Goal: Task Accomplishment & Management: Complete application form

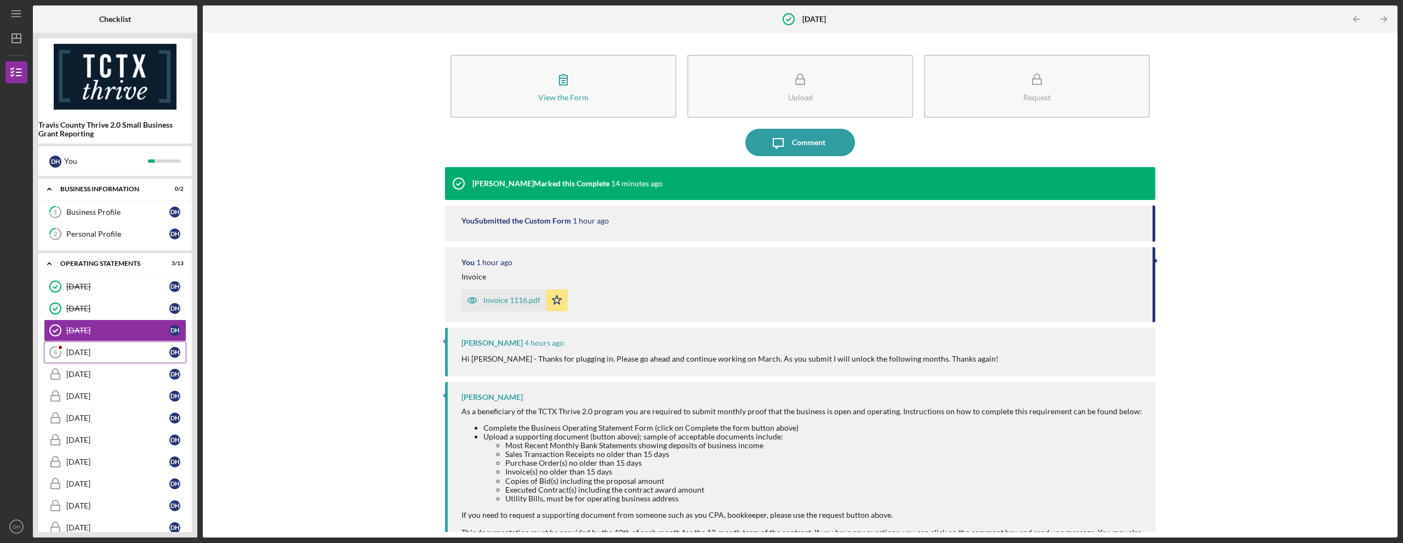
click at [143, 348] on div "[DATE]" at bounding box center [117, 352] width 103 height 9
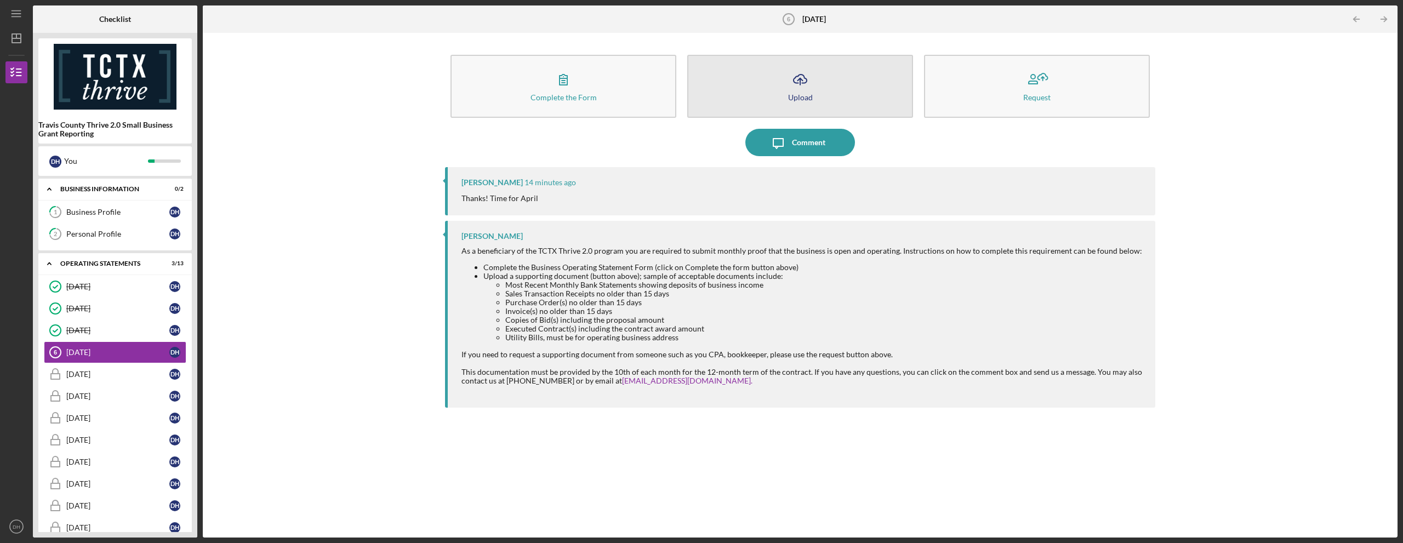
click at [811, 97] on div "Upload" at bounding box center [800, 97] width 25 height 8
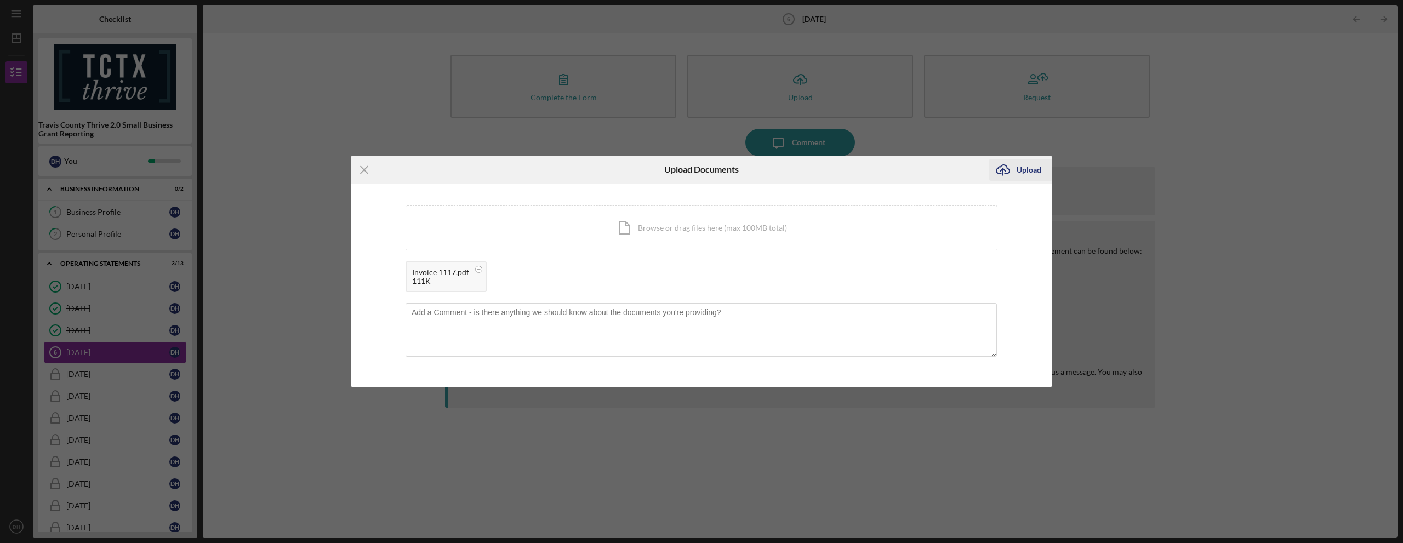
click at [1014, 169] on icon "Icon/Upload" at bounding box center [1002, 169] width 27 height 27
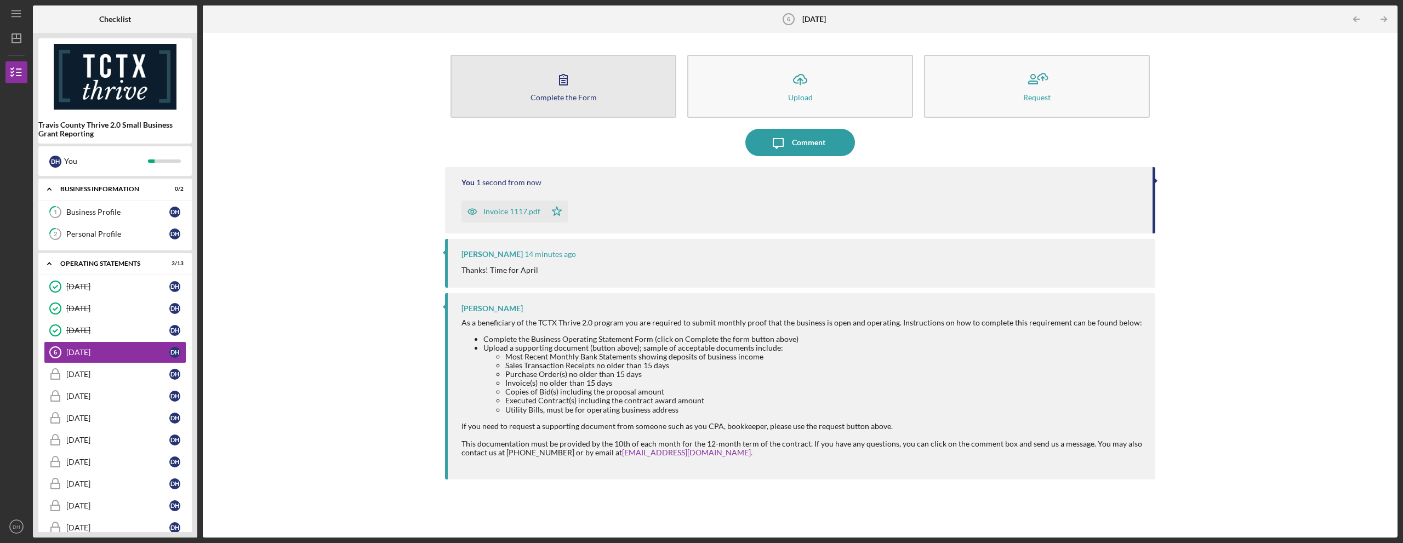
click at [588, 98] on div "Complete the Form" at bounding box center [563, 97] width 66 height 8
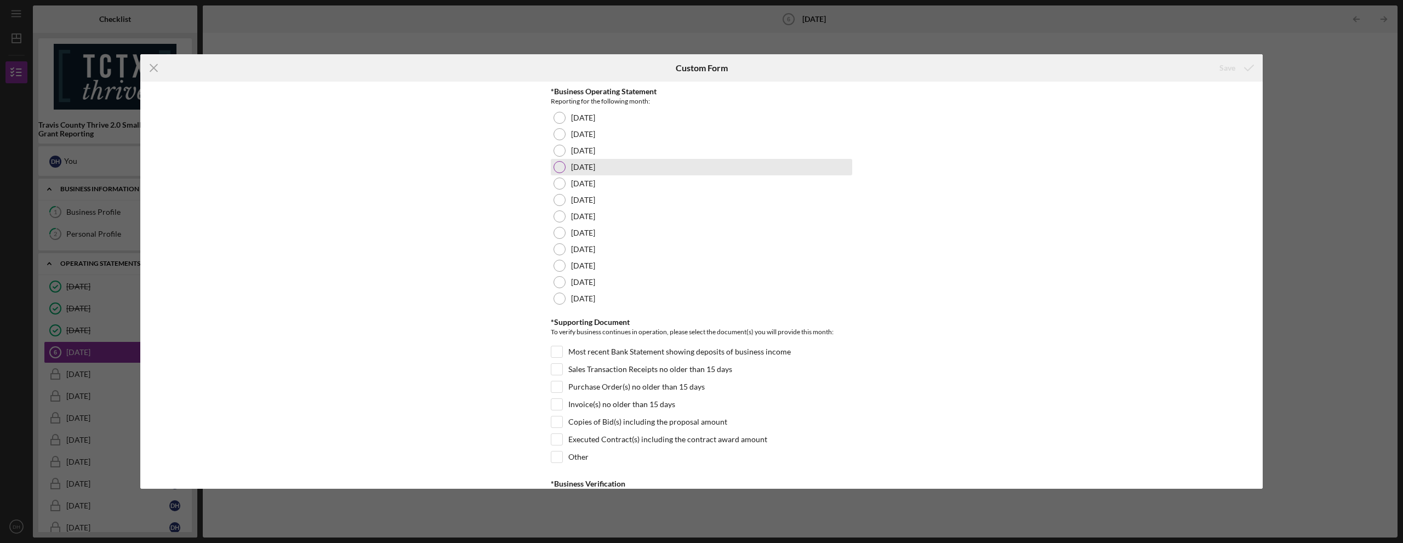
click at [557, 167] on div at bounding box center [559, 167] width 12 height 12
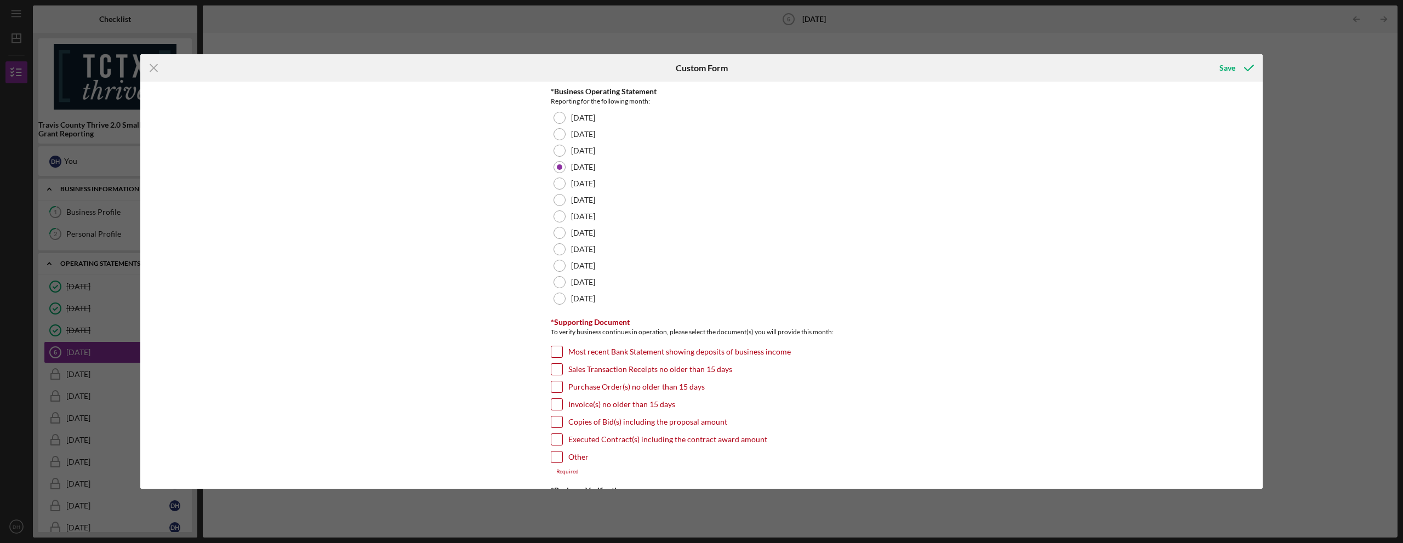
click at [553, 407] on input "Invoice(s) no older than 15 days" at bounding box center [556, 404] width 11 height 11
checkbox input "true"
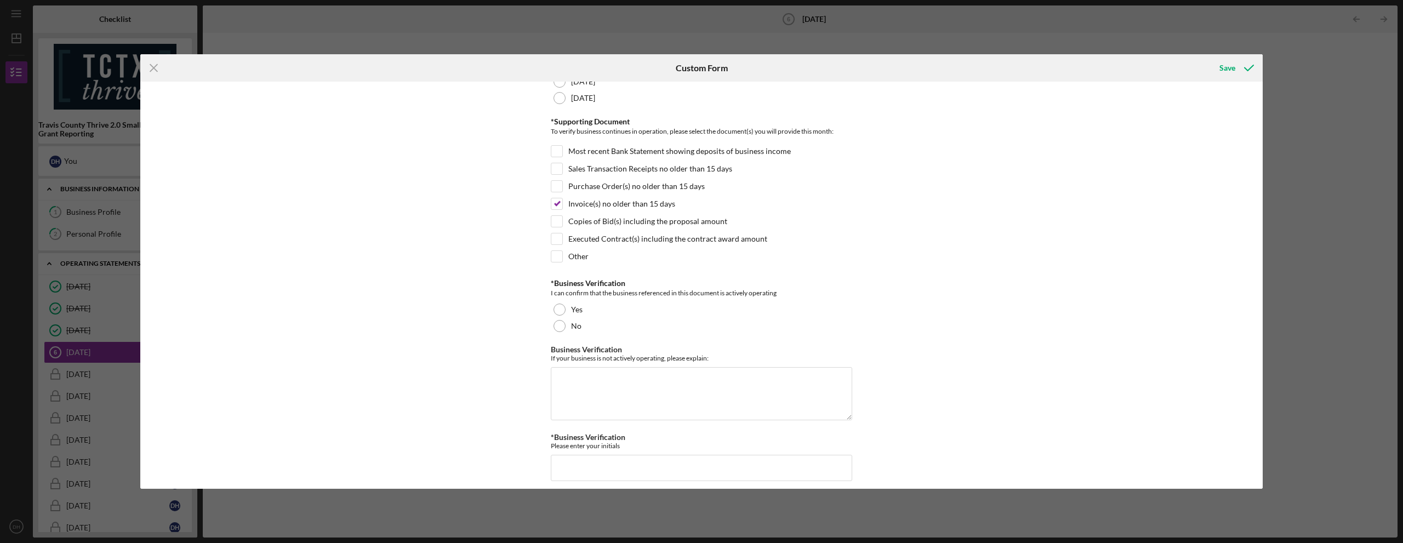
scroll to position [209, 0]
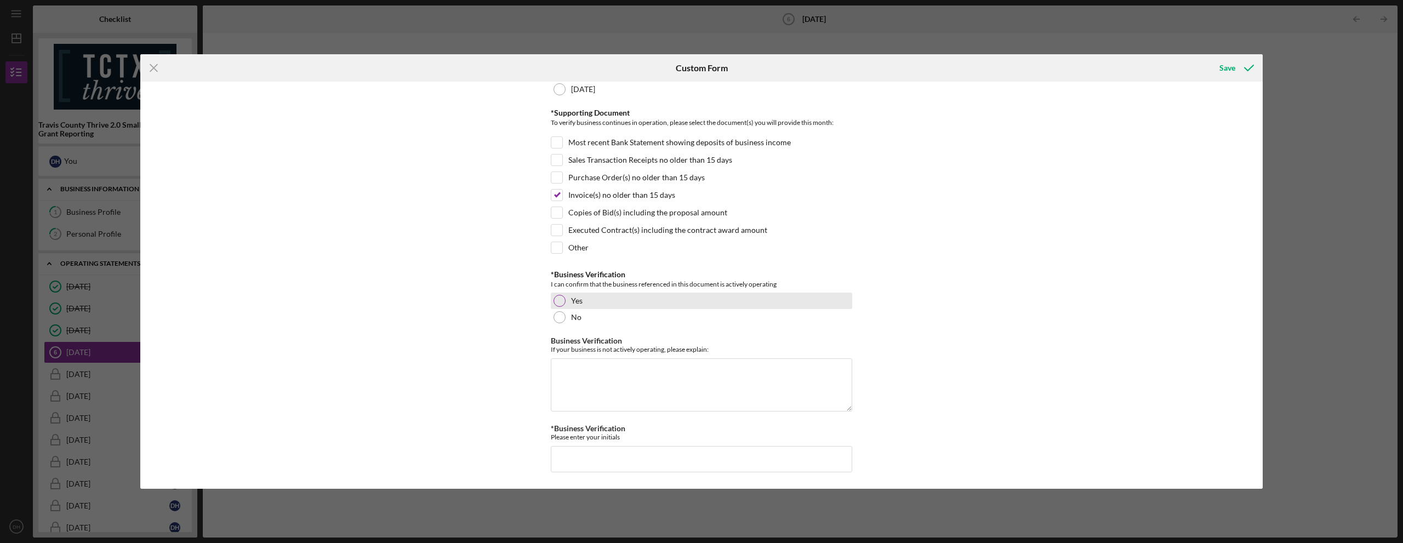
click at [558, 302] on div at bounding box center [559, 301] width 12 height 12
click at [597, 450] on input "*Business Verification" at bounding box center [701, 459] width 301 height 26
type input "MH"
click at [1230, 71] on div "Save" at bounding box center [1227, 68] width 16 height 22
